Goal: Task Accomplishment & Management: Manage account settings

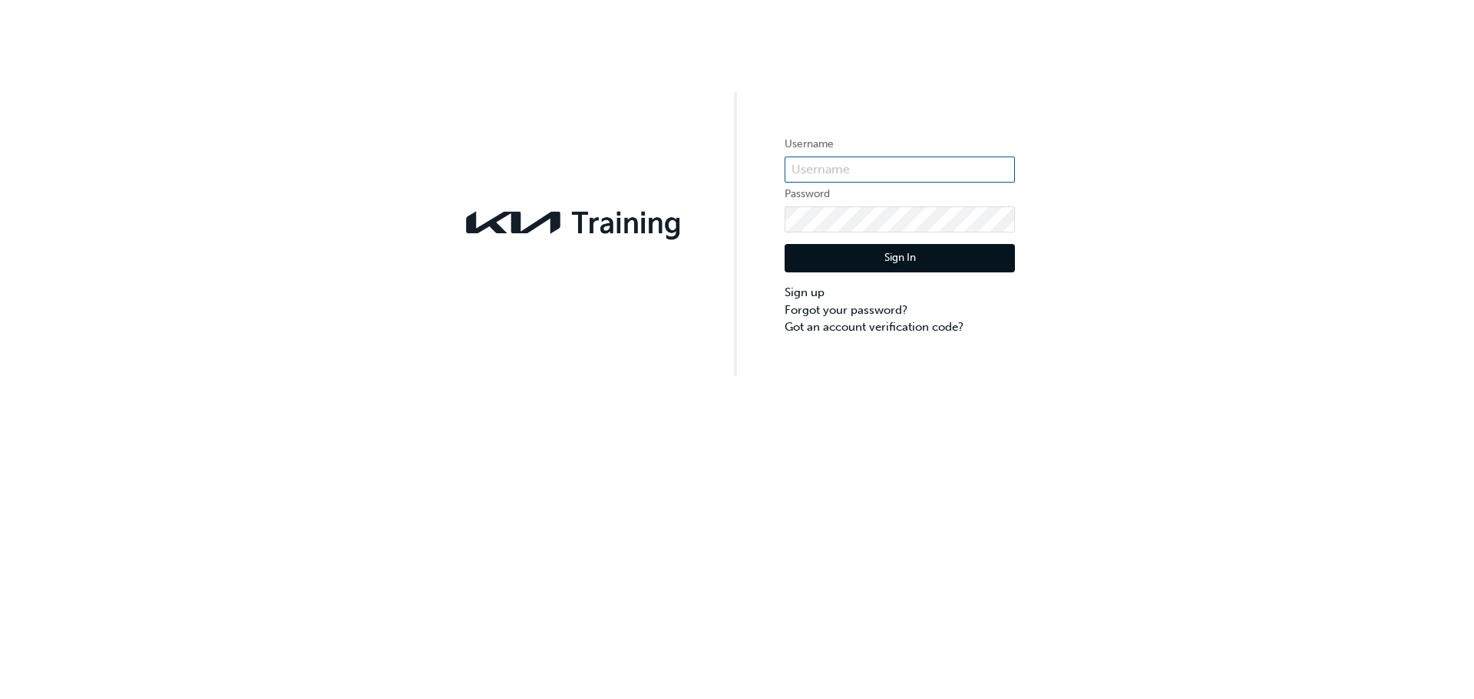
click at [933, 176] on input "text" at bounding box center [900, 170] width 230 height 26
click at [699, 502] on div "Username Password Sign In Sign up Forgot your password? Got an account verifica…" at bounding box center [737, 349] width 1474 height 699
click at [826, 169] on input "text" at bounding box center [900, 170] width 230 height 26
click at [657, 206] on img at bounding box center [574, 222] width 230 height 41
click at [818, 167] on input "text" at bounding box center [900, 170] width 230 height 26
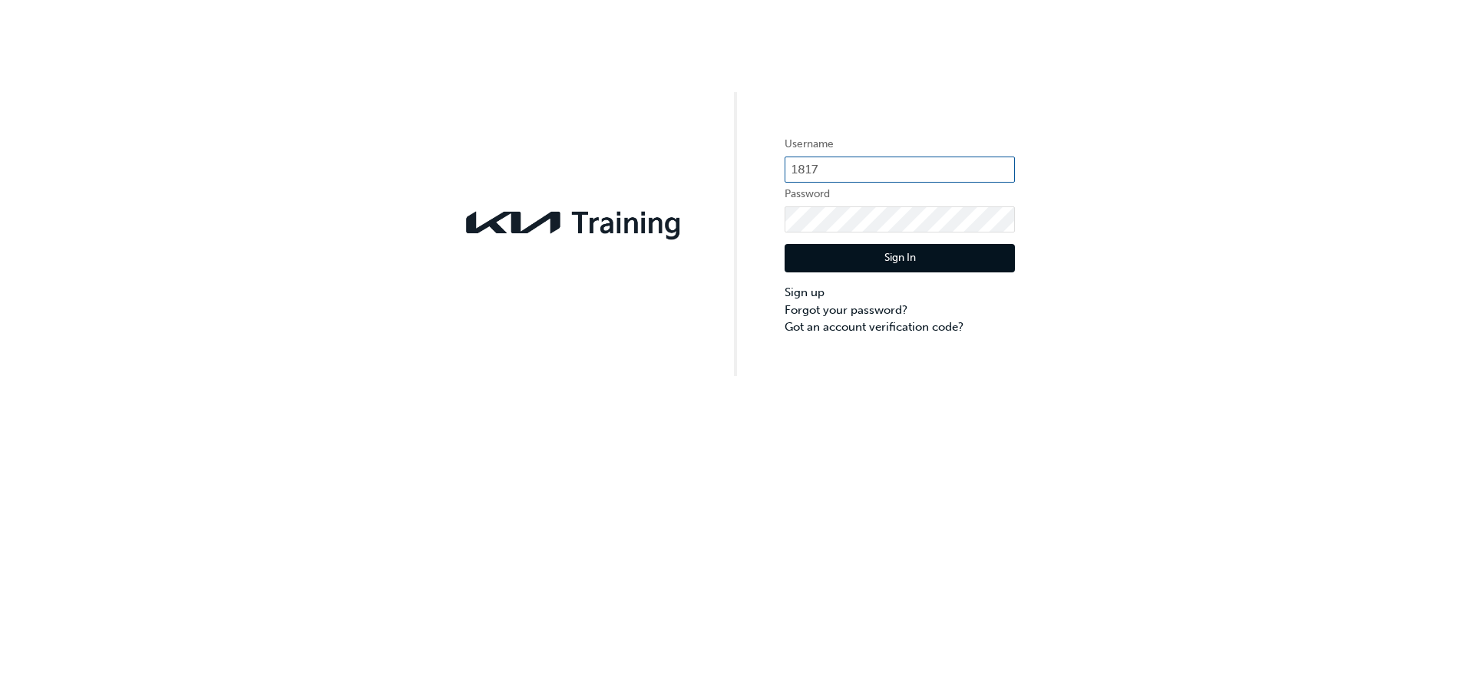
type input "1817"
click button "Sign In" at bounding box center [900, 258] width 230 height 29
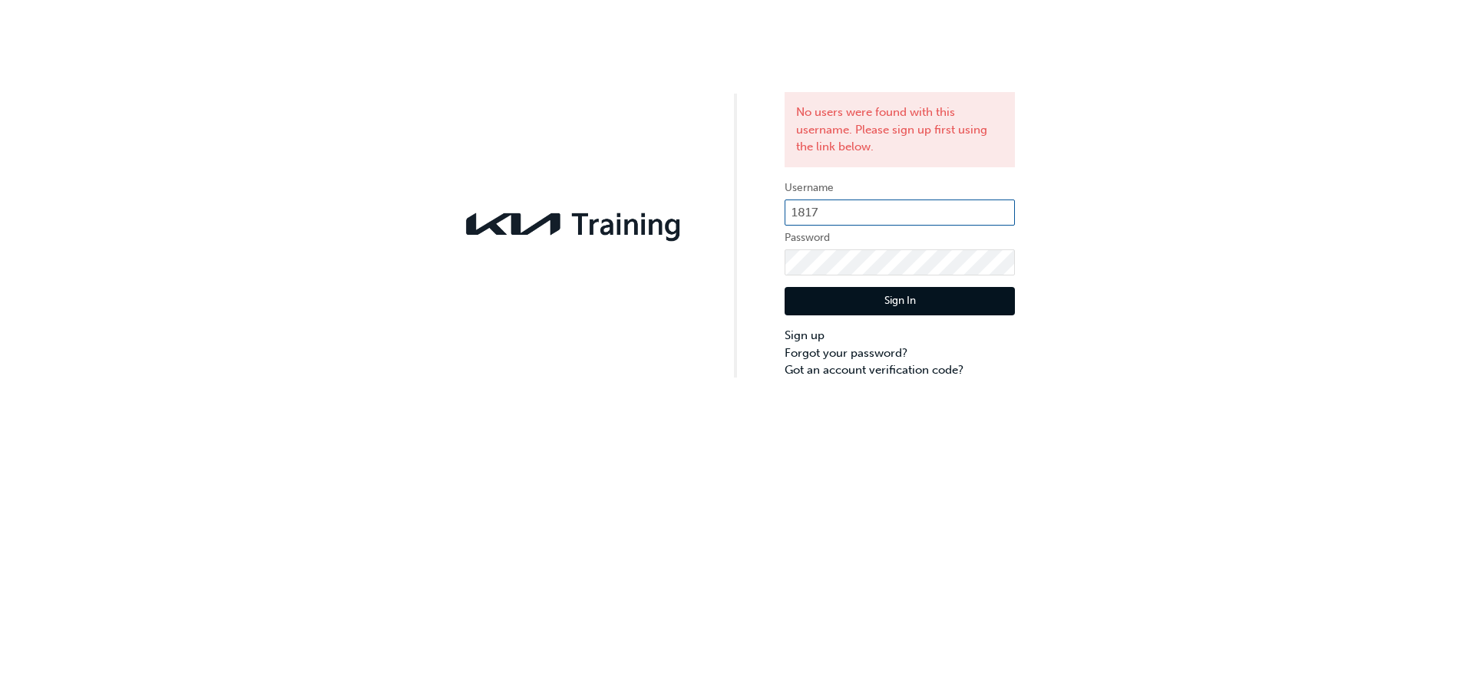
drag, startPoint x: 848, startPoint y: 220, endPoint x: 564, endPoint y: 149, distance: 292.7
click at [564, 149] on div "No users were found with this username. Please sign up first using the link bel…" at bounding box center [737, 189] width 1474 height 379
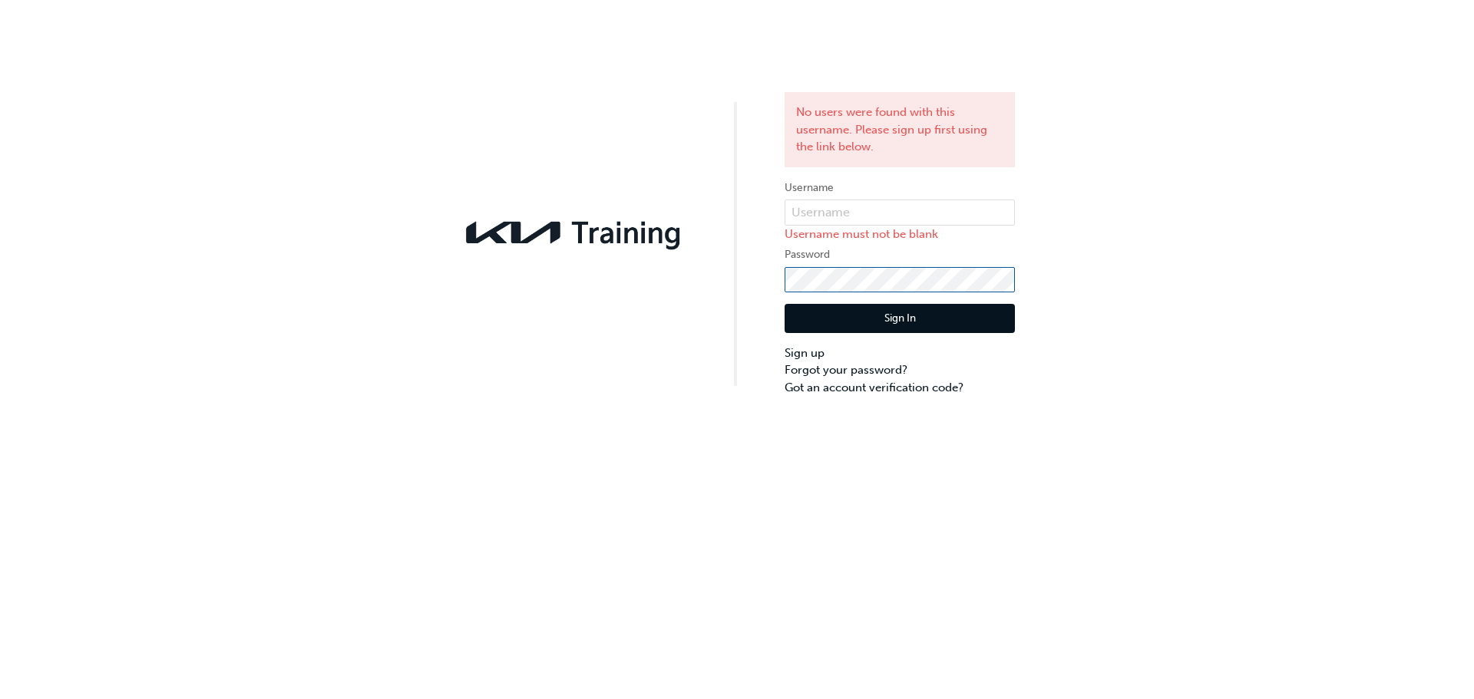
click at [691, 267] on div "No users were found with this username. Please sign up first using the link bel…" at bounding box center [737, 198] width 1474 height 396
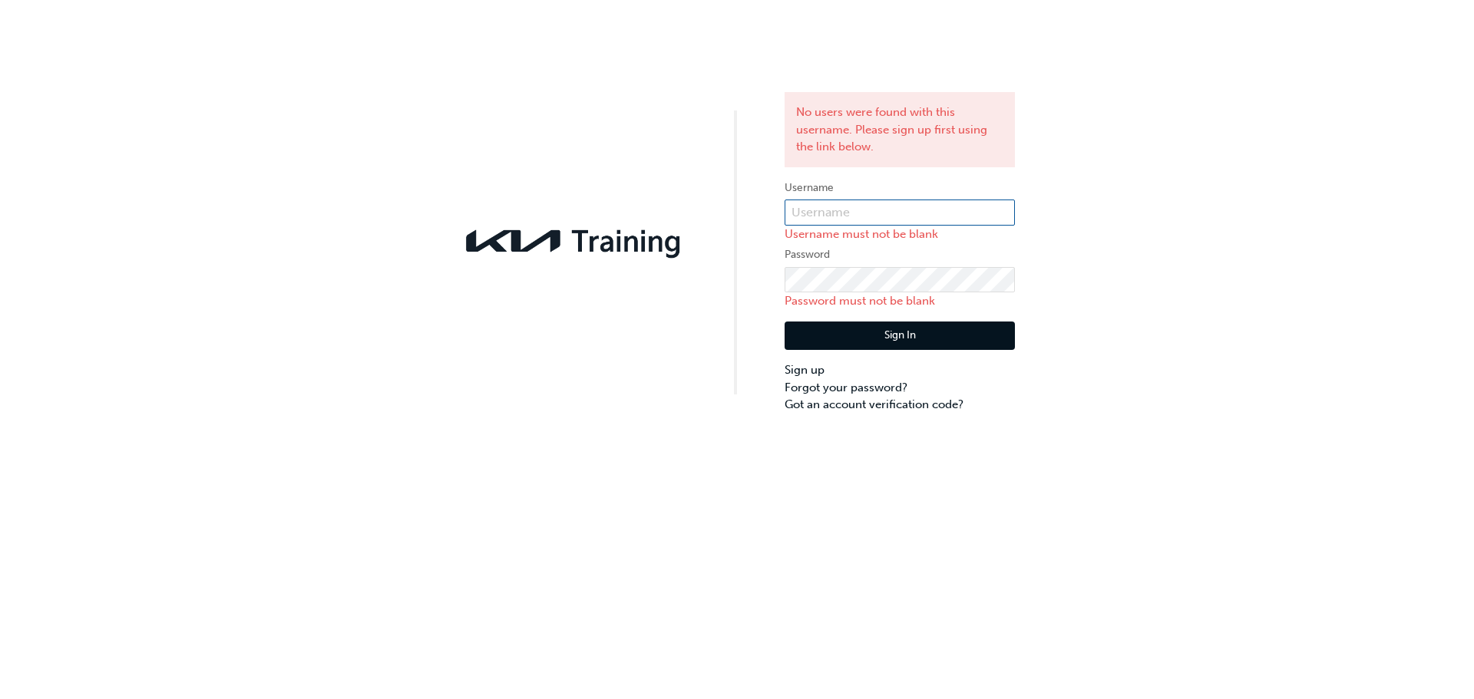
click at [834, 205] on input "text" at bounding box center [900, 213] width 230 height 26
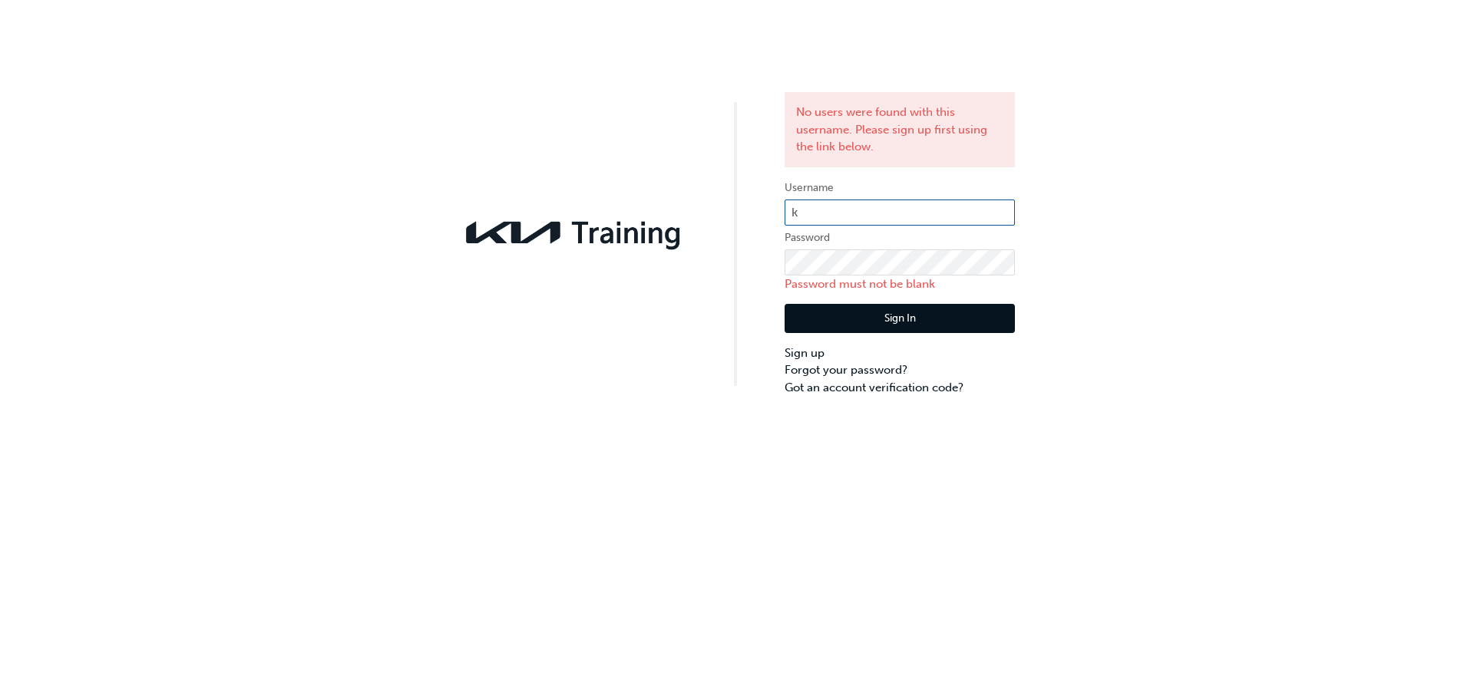
type input "KAU83185B9"
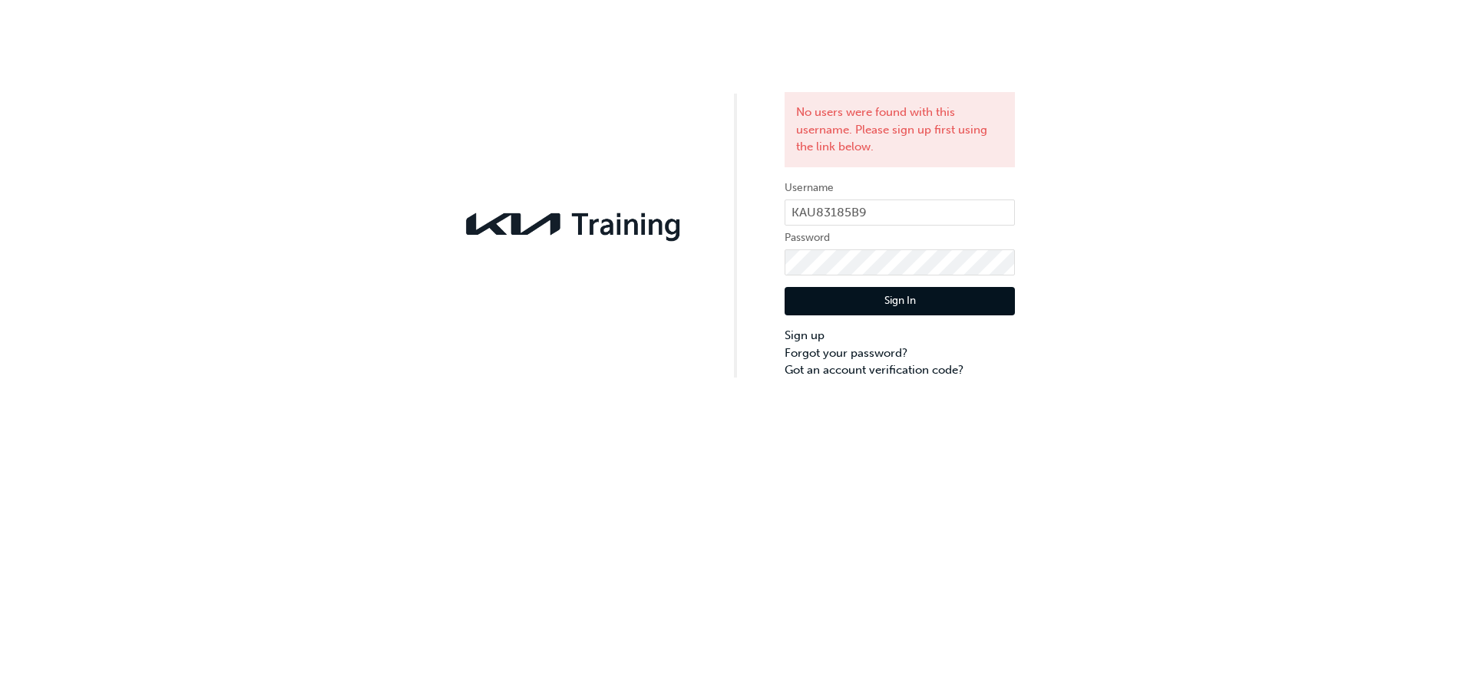
click at [837, 306] on button "Sign In" at bounding box center [900, 301] width 230 height 29
click at [820, 334] on link "Sign up" at bounding box center [900, 336] width 230 height 18
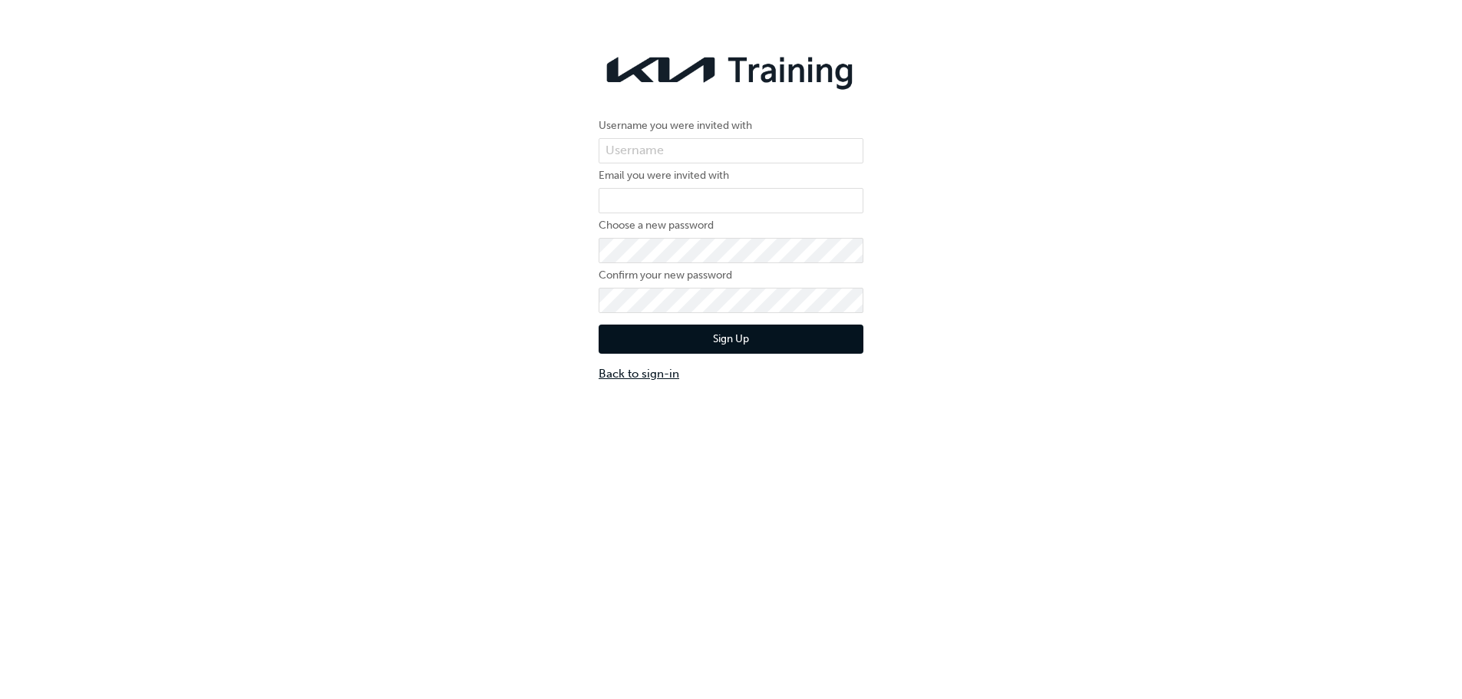
click at [651, 372] on link "Back to sign-in" at bounding box center [731, 374] width 265 height 18
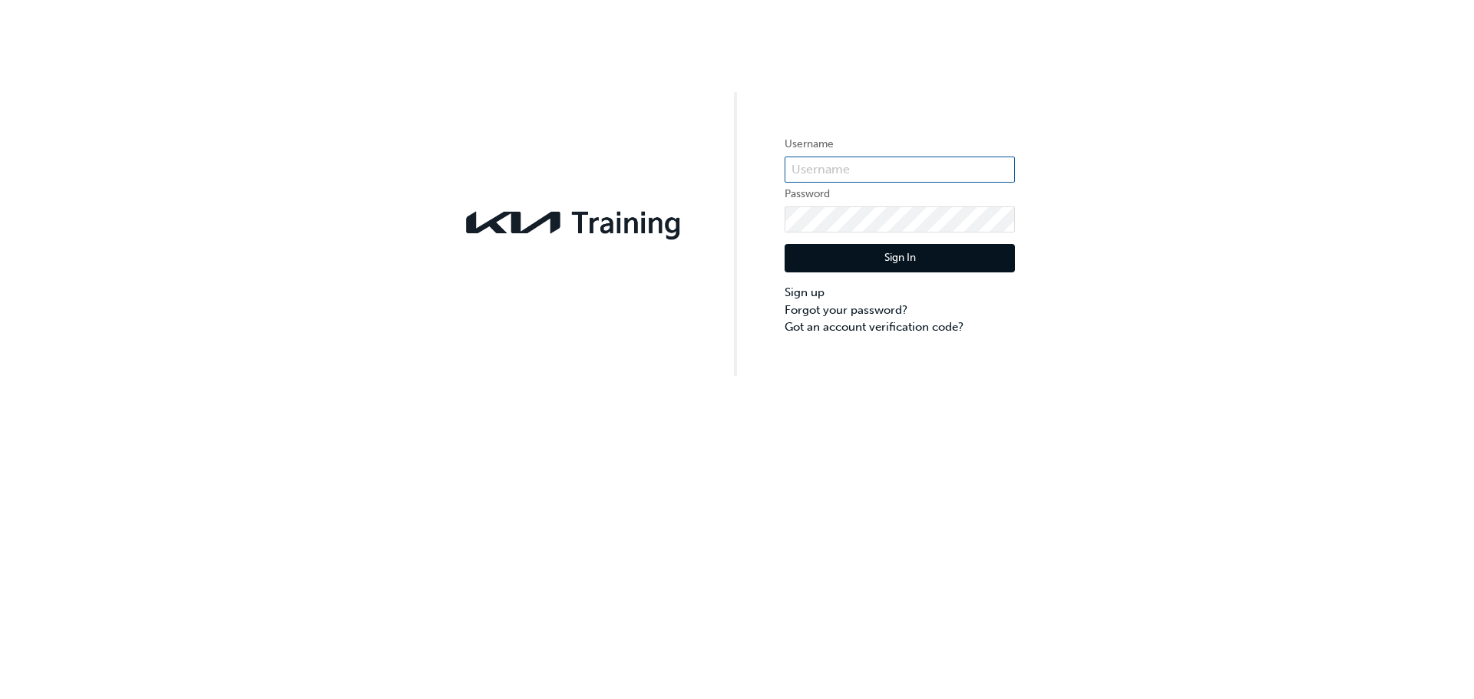
click at [899, 169] on input "text" at bounding box center [900, 170] width 230 height 26
type input "KAU83185B9"
click button "Sign In" at bounding box center [900, 258] width 230 height 29
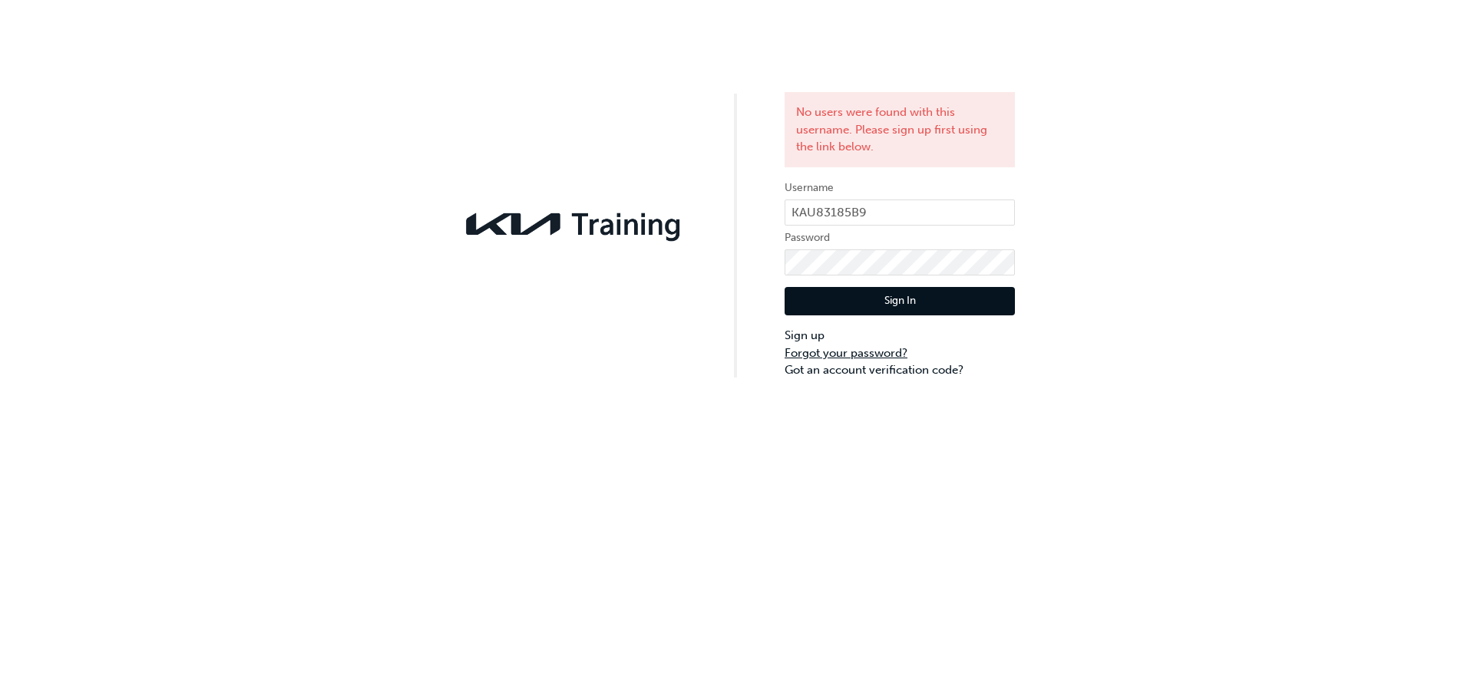
click at [842, 357] on link "Forgot your password?" at bounding box center [900, 354] width 230 height 18
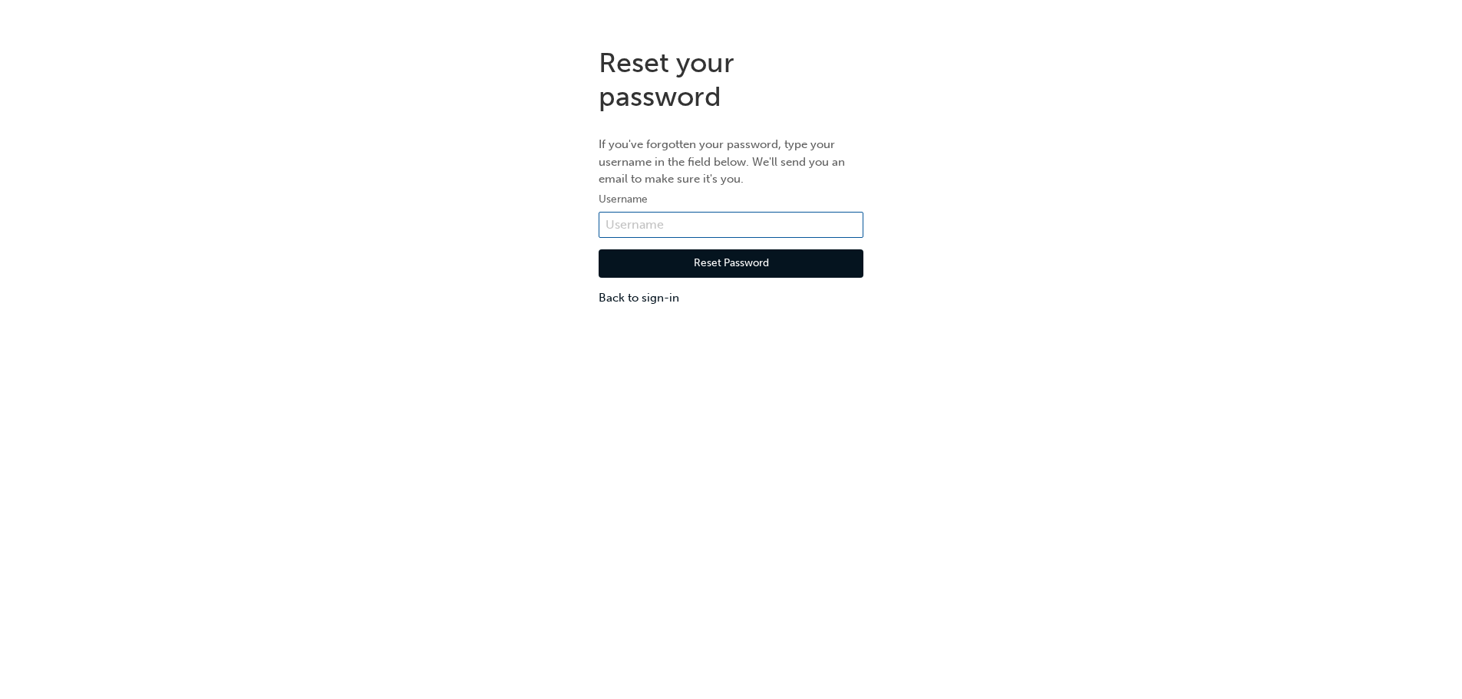
click at [681, 223] on input "text" at bounding box center [731, 225] width 265 height 26
type input "[EMAIL_ADDRESS][DOMAIN_NAME]"
click at [718, 263] on button "Reset Password" at bounding box center [731, 263] width 265 height 29
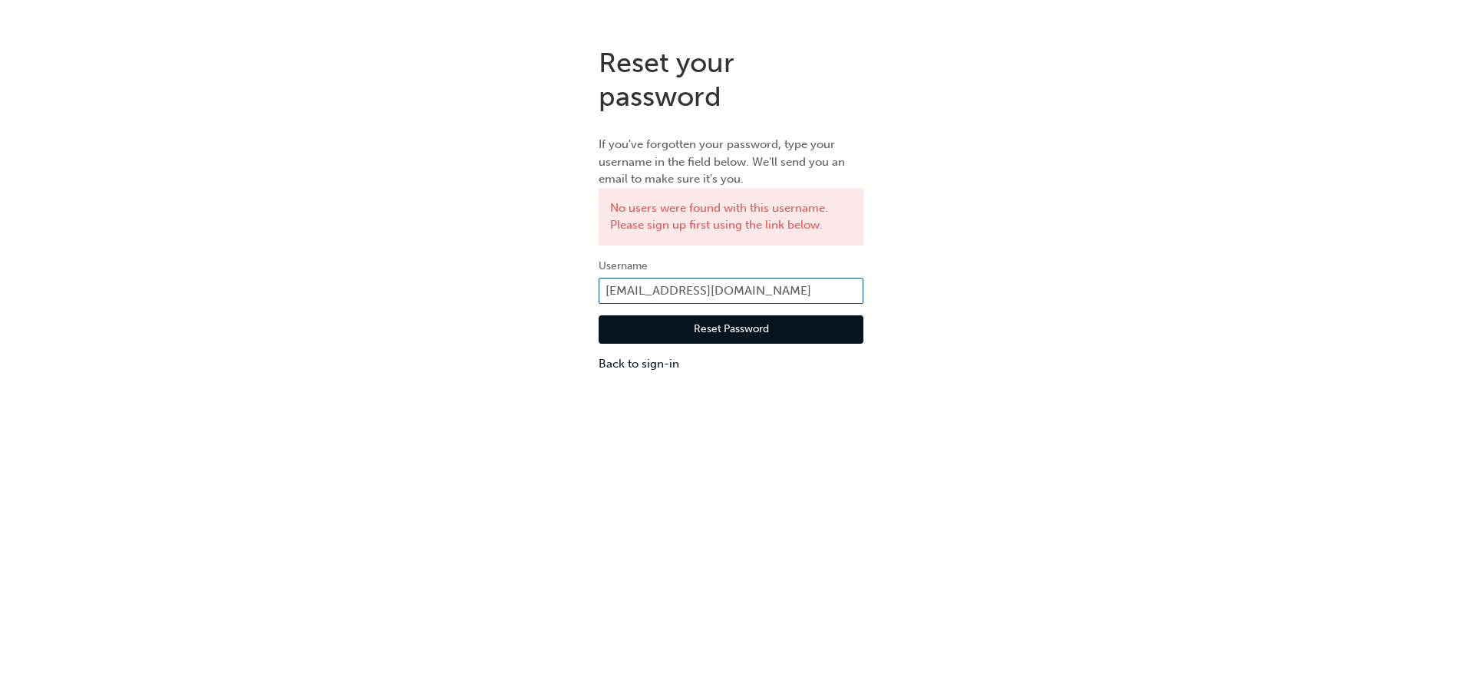
click at [764, 293] on input "[EMAIL_ADDRESS][DOMAIN_NAME]" at bounding box center [731, 291] width 265 height 26
type input "a"
type input "KAU83185B9"
click at [722, 332] on button "Reset Password" at bounding box center [731, 330] width 265 height 29
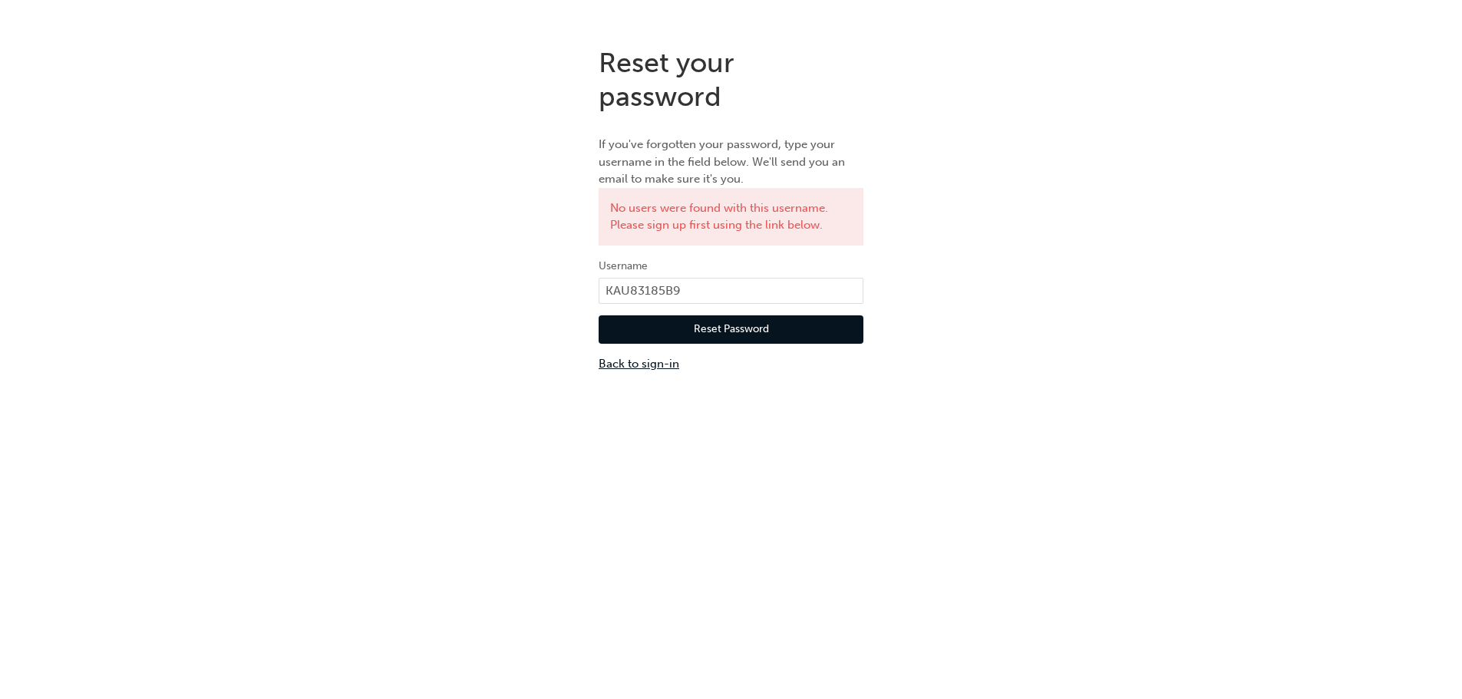
click at [666, 364] on link "Back to sign-in" at bounding box center [731, 364] width 265 height 18
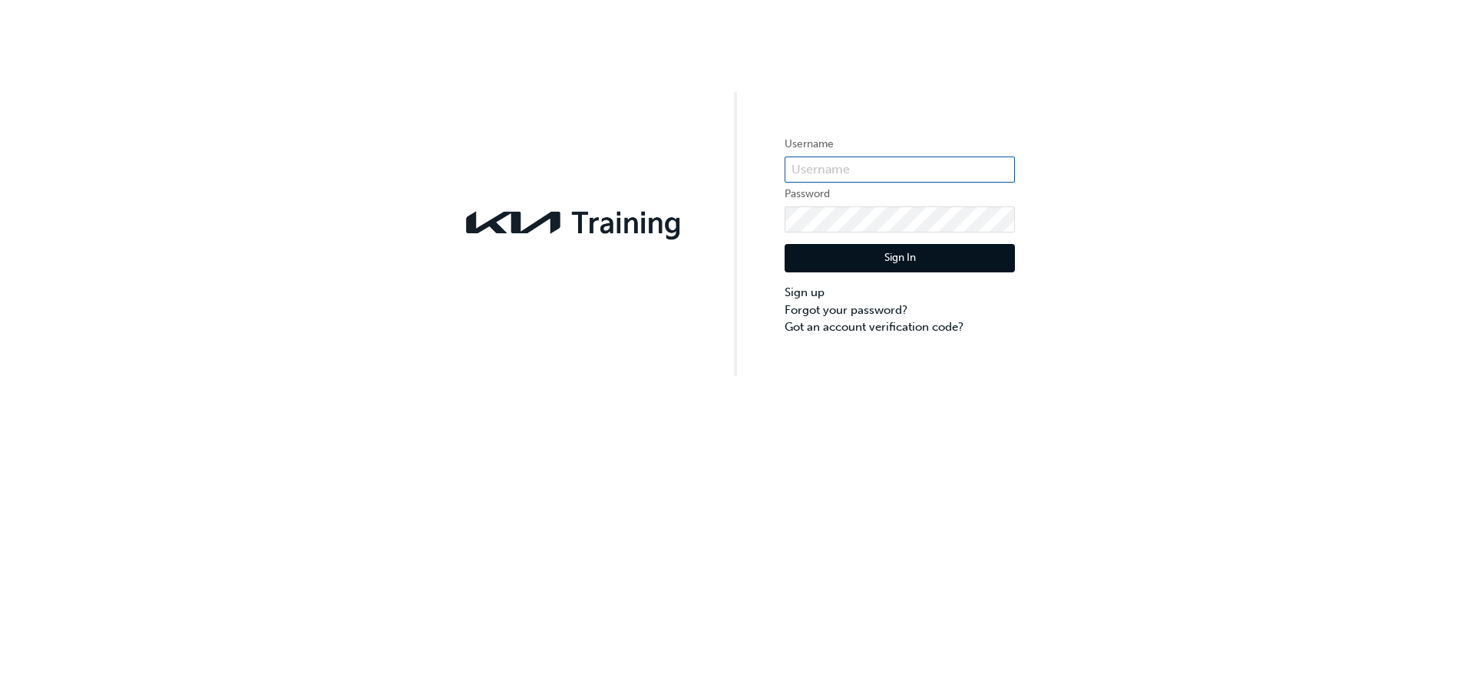
click at [799, 167] on input "text" at bounding box center [900, 170] width 230 height 26
type input "KAU83185B9"
click button "Sign In" at bounding box center [900, 258] width 230 height 29
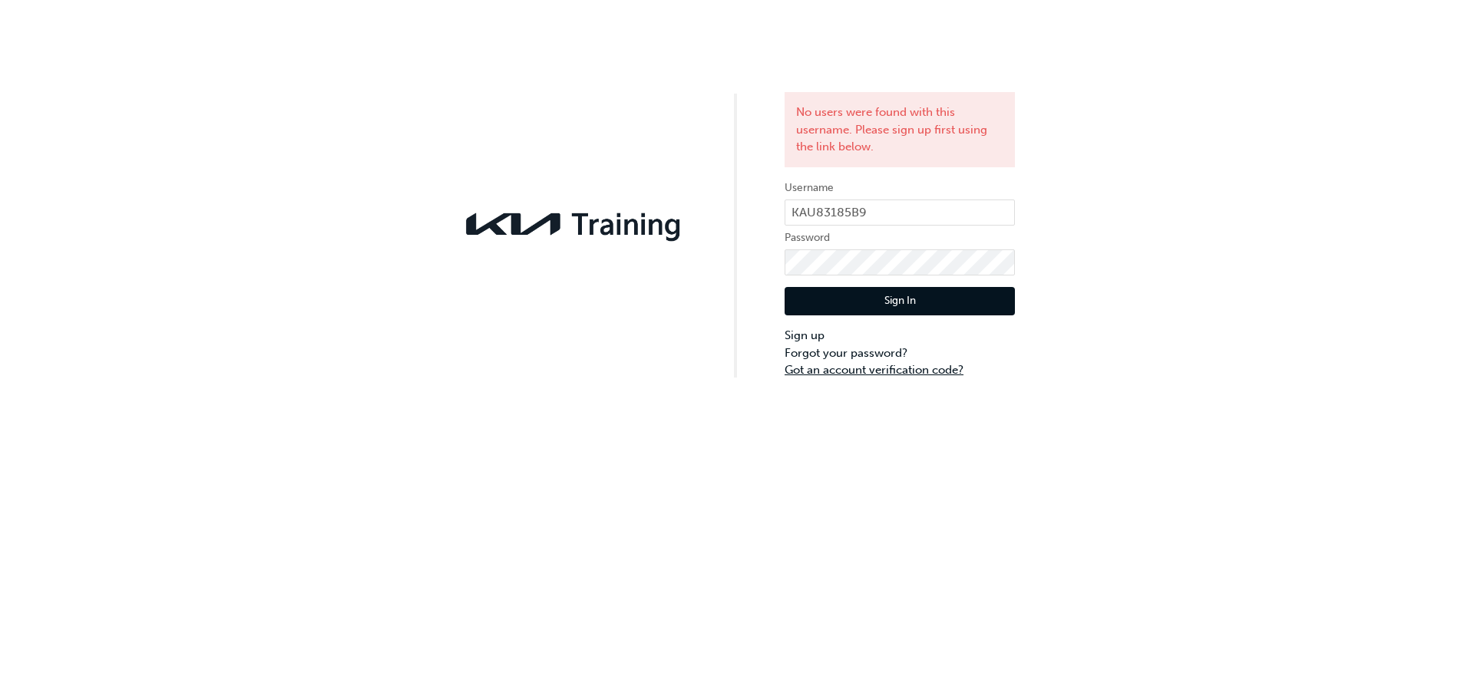
click at [851, 366] on link "Got an account verification code?" at bounding box center [900, 371] width 230 height 18
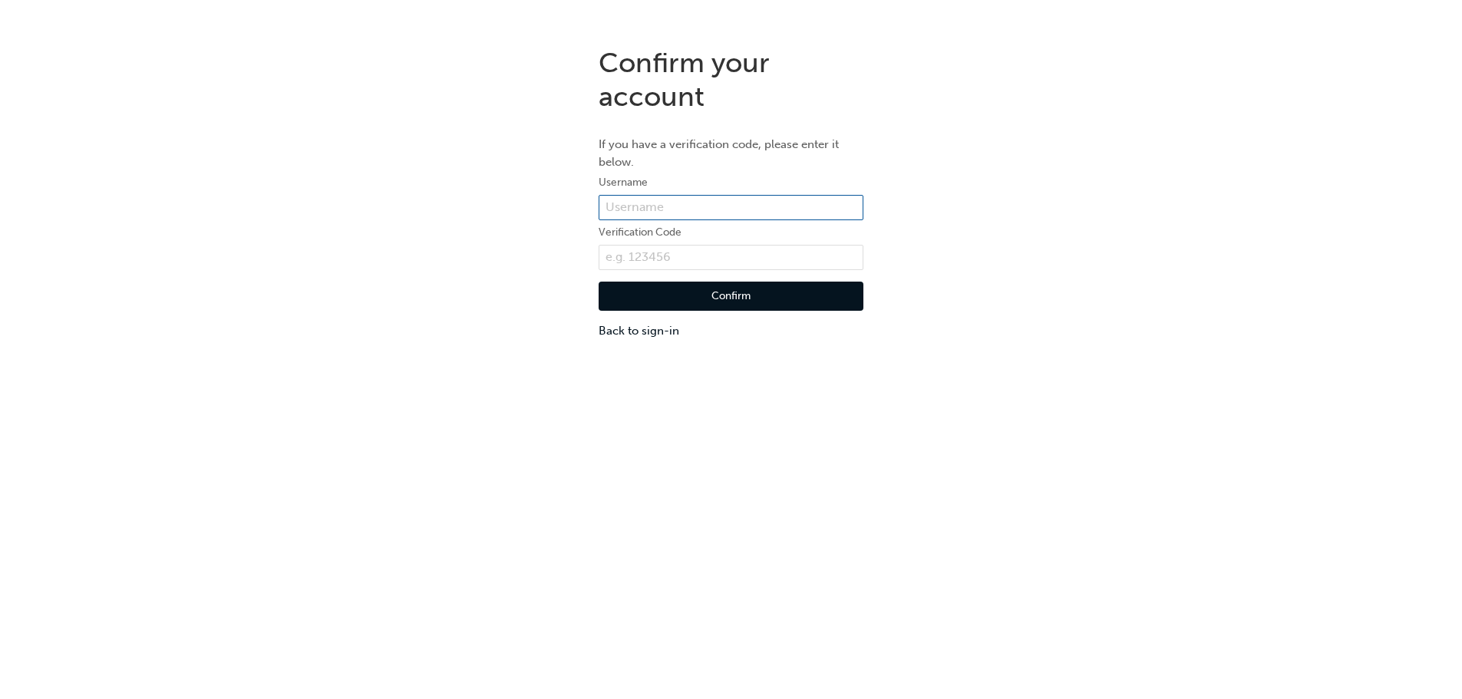
click at [767, 202] on input "text" at bounding box center [731, 208] width 265 height 26
click at [599, 282] on button "Confirm" at bounding box center [731, 296] width 265 height 29
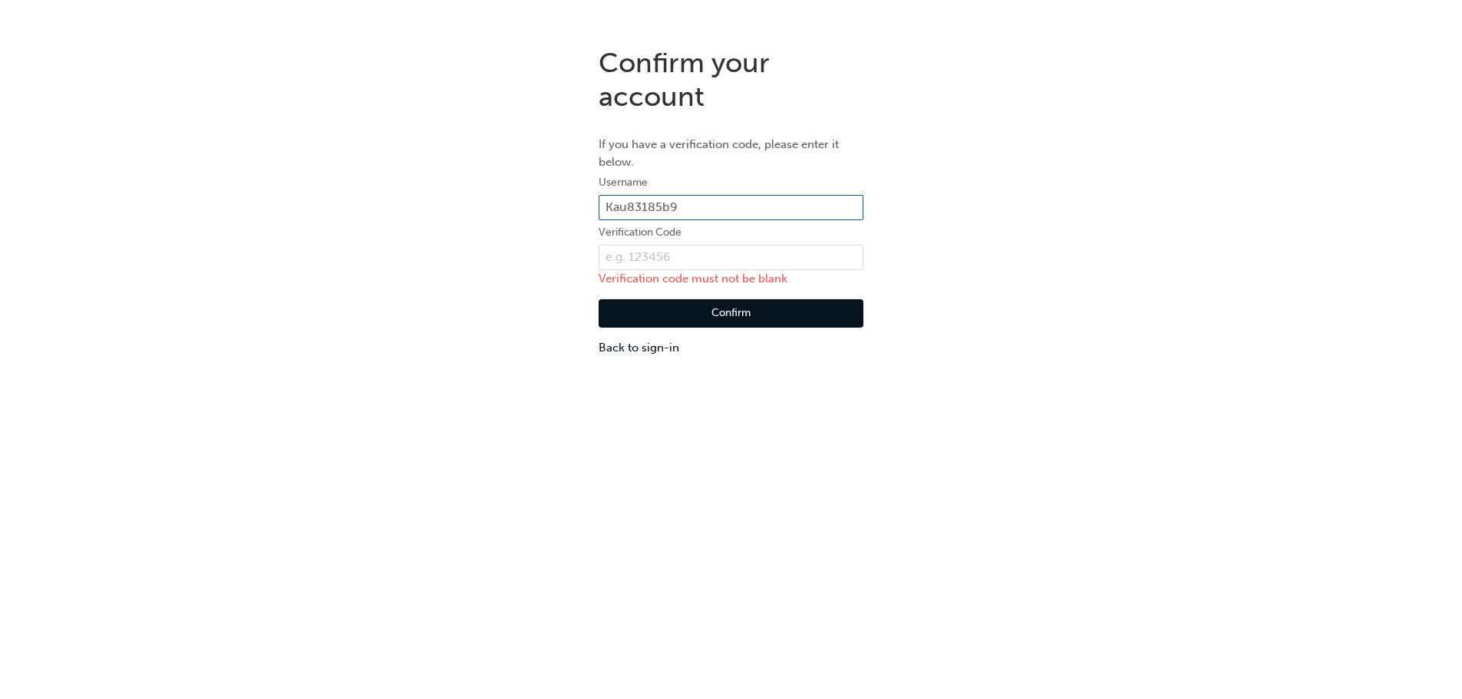
type input "Kau83185b9"
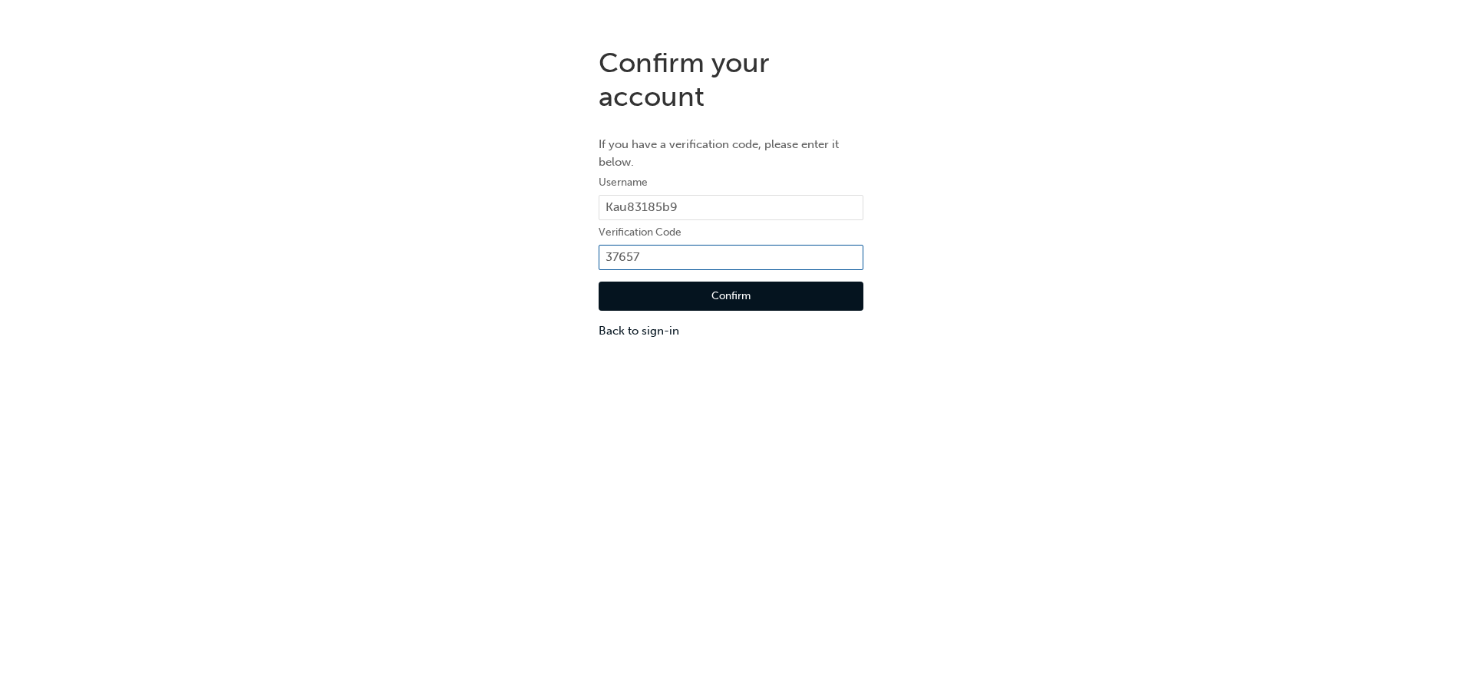
type input "376570"
click button "Confirm" at bounding box center [731, 296] width 265 height 29
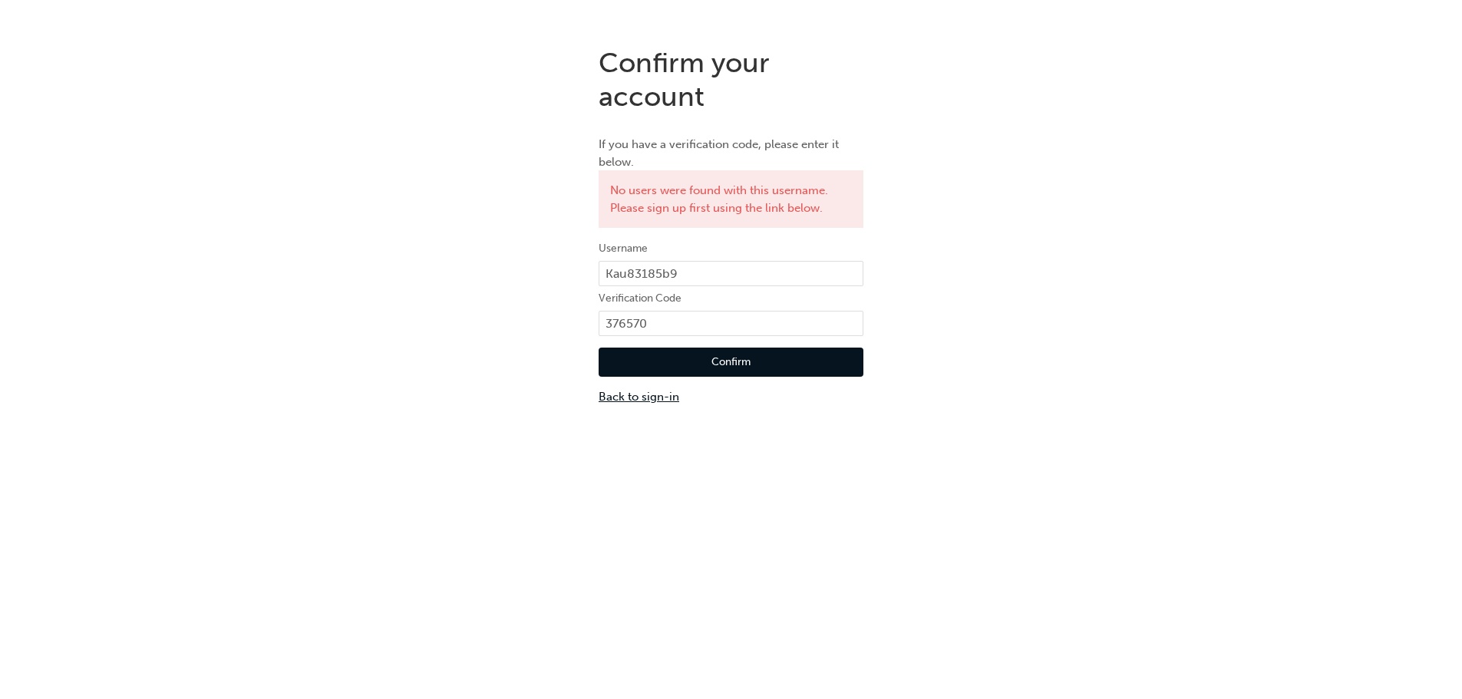
click at [671, 402] on link "Back to sign-in" at bounding box center [731, 397] width 265 height 18
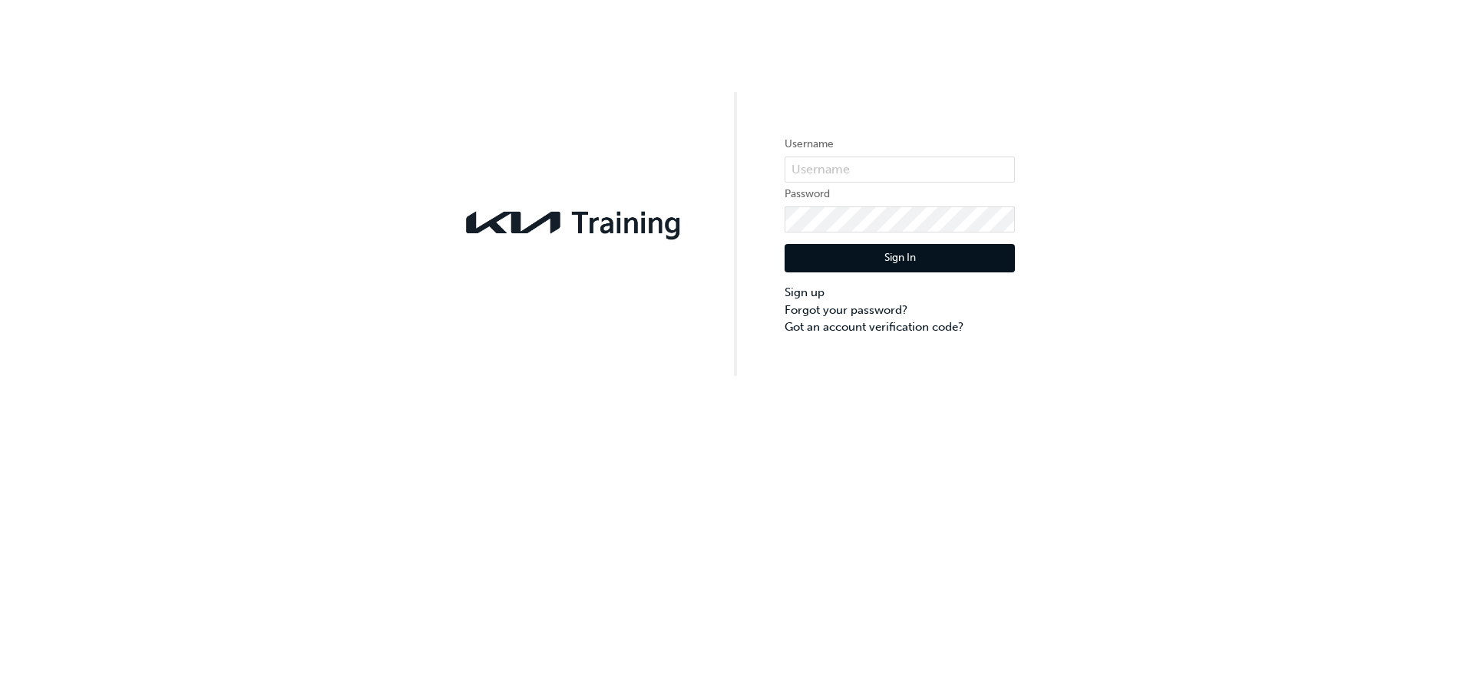
click at [910, 477] on div "Username Password Sign In Sign up Forgot your password? Got an account verifica…" at bounding box center [737, 349] width 1474 height 699
